Goal: Navigation & Orientation: Find specific page/section

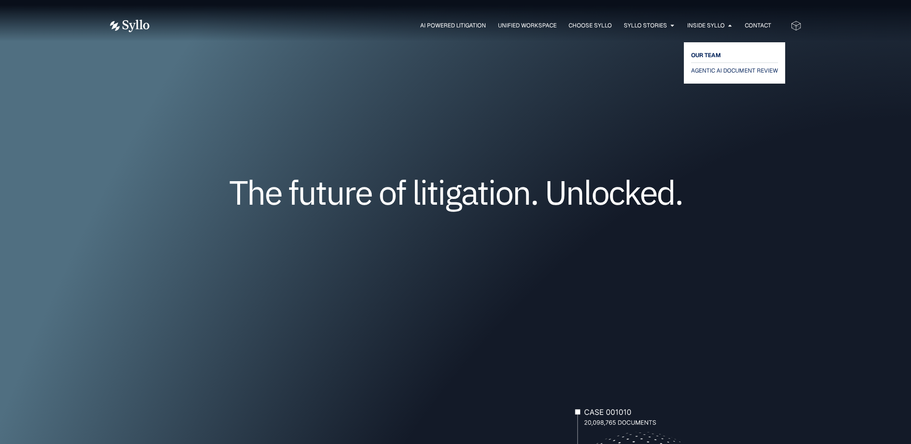
click at [717, 56] on span "OUR TEAM" at bounding box center [706, 55] width 30 height 12
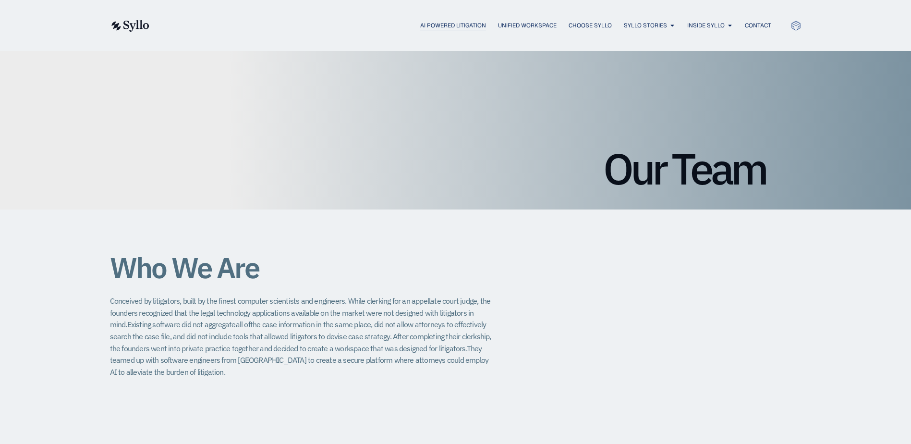
click at [446, 27] on span "AI Powered Litigation" at bounding box center [453, 25] width 66 height 9
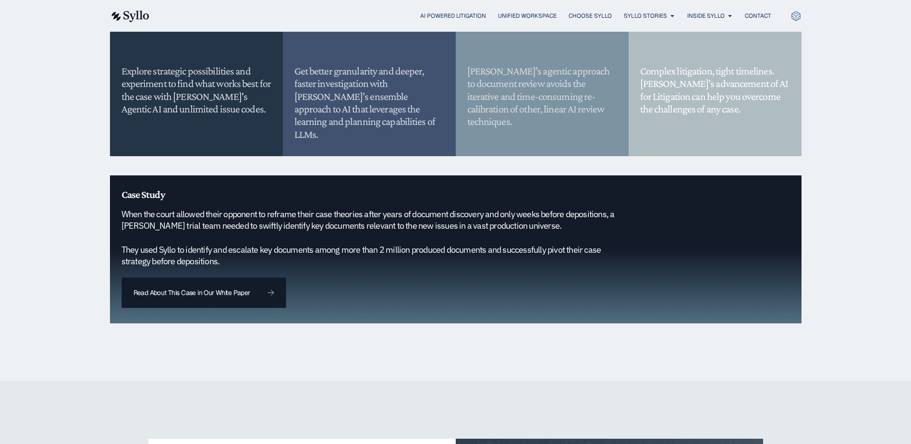
scroll to position [673, 0]
